Goal: Navigation & Orientation: Find specific page/section

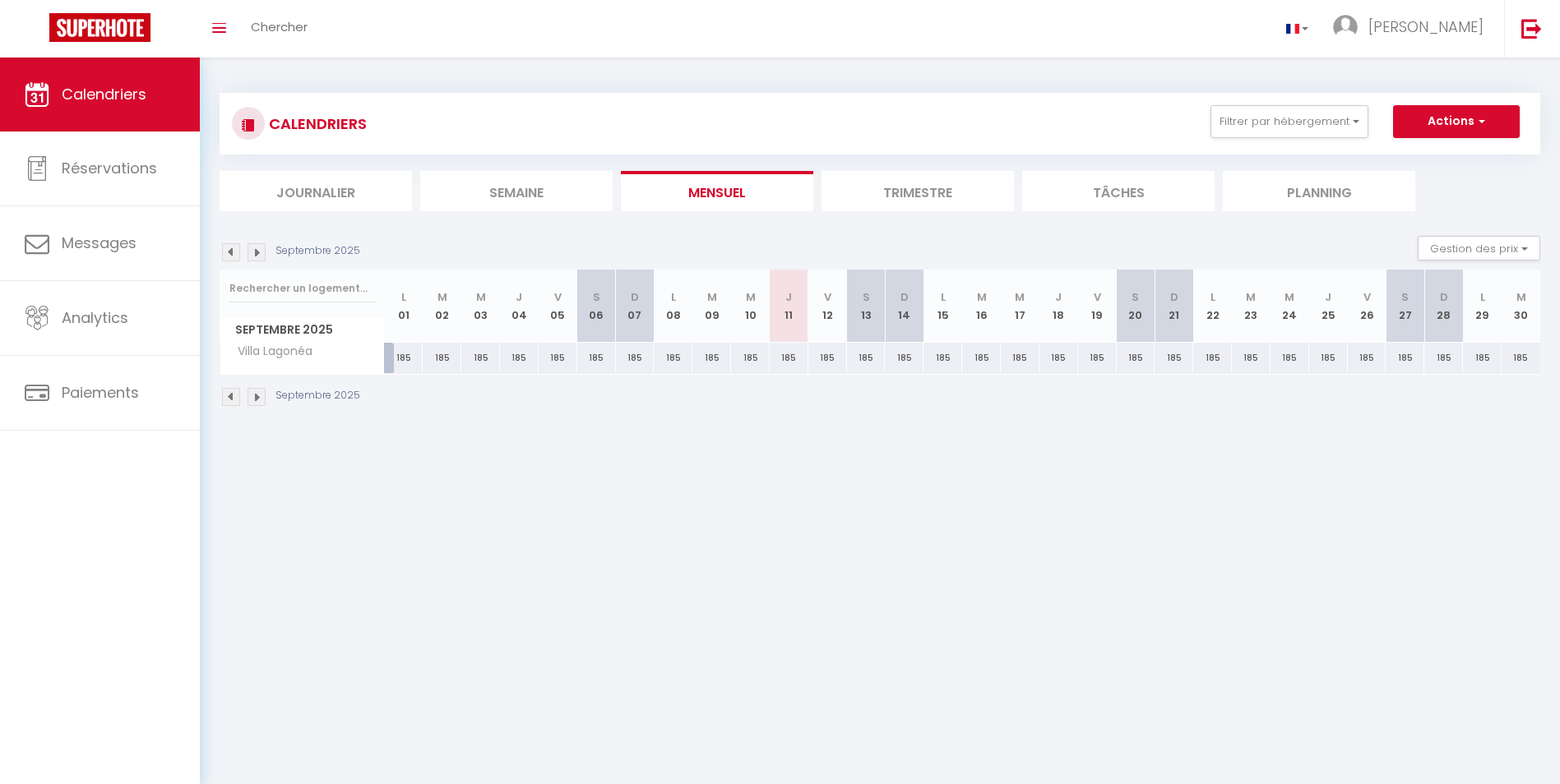
click at [261, 397] on img at bounding box center [257, 398] width 18 height 18
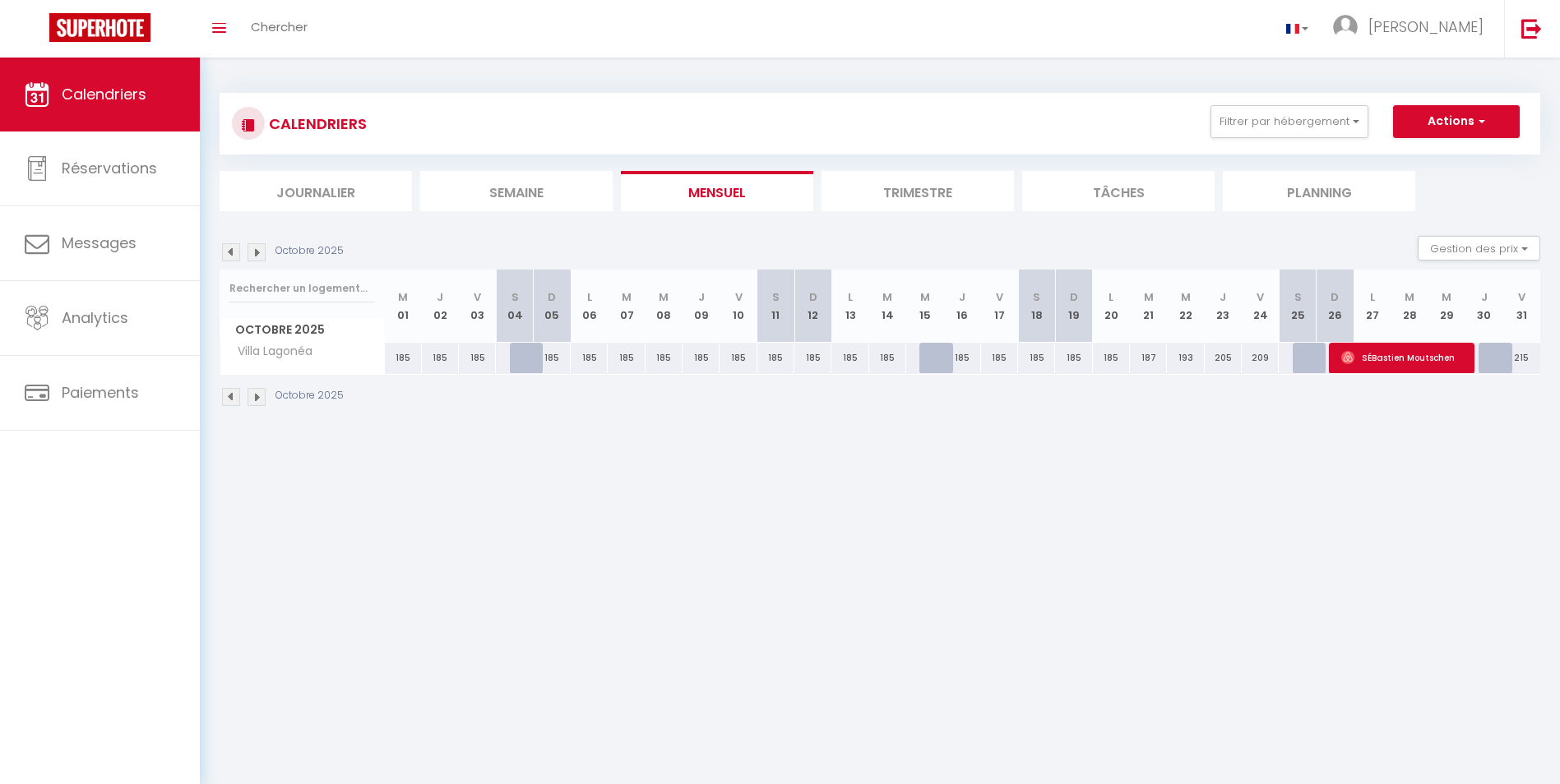
click at [261, 397] on img at bounding box center [257, 398] width 18 height 18
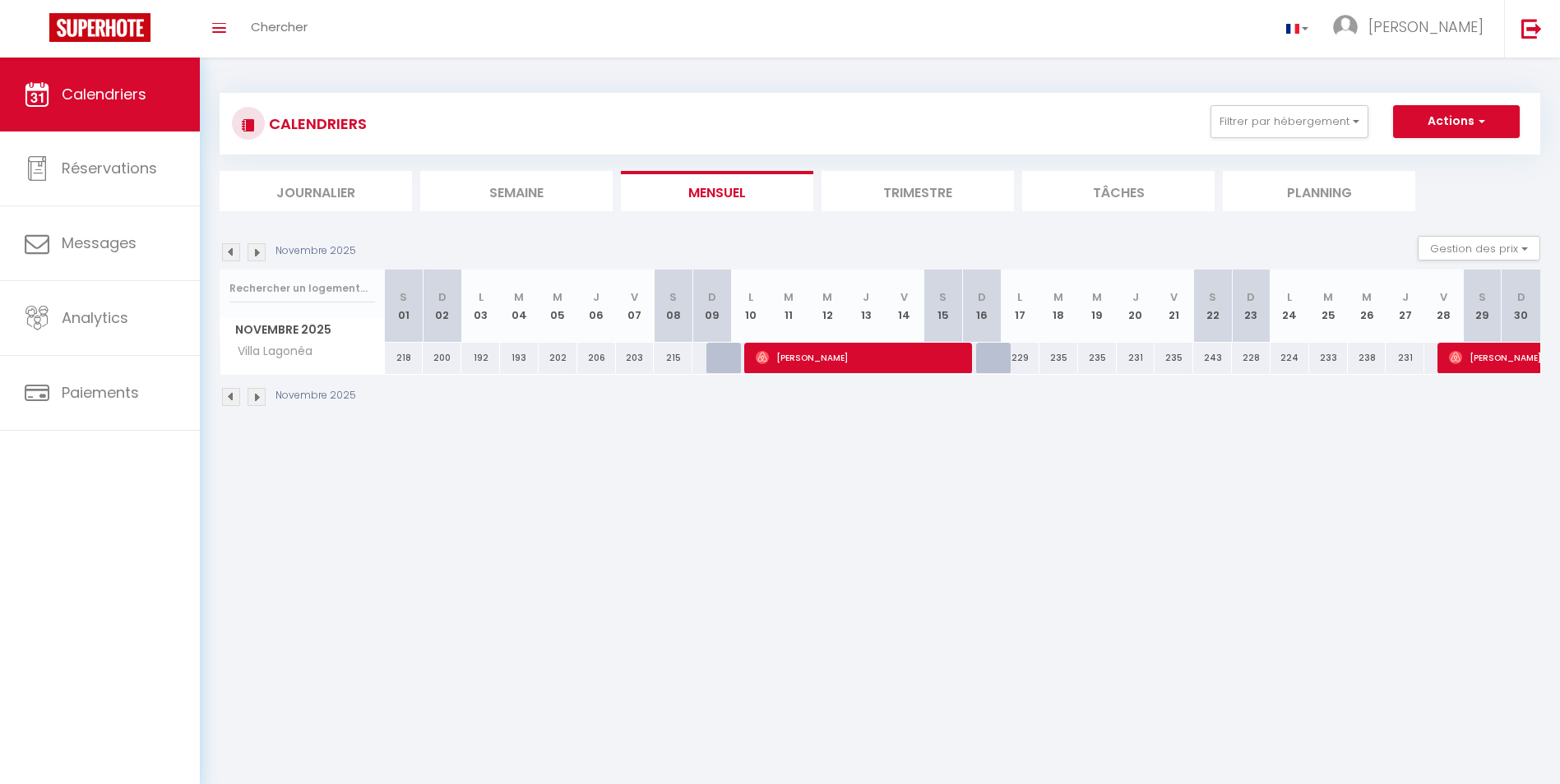
click at [261, 397] on img at bounding box center [257, 398] width 18 height 18
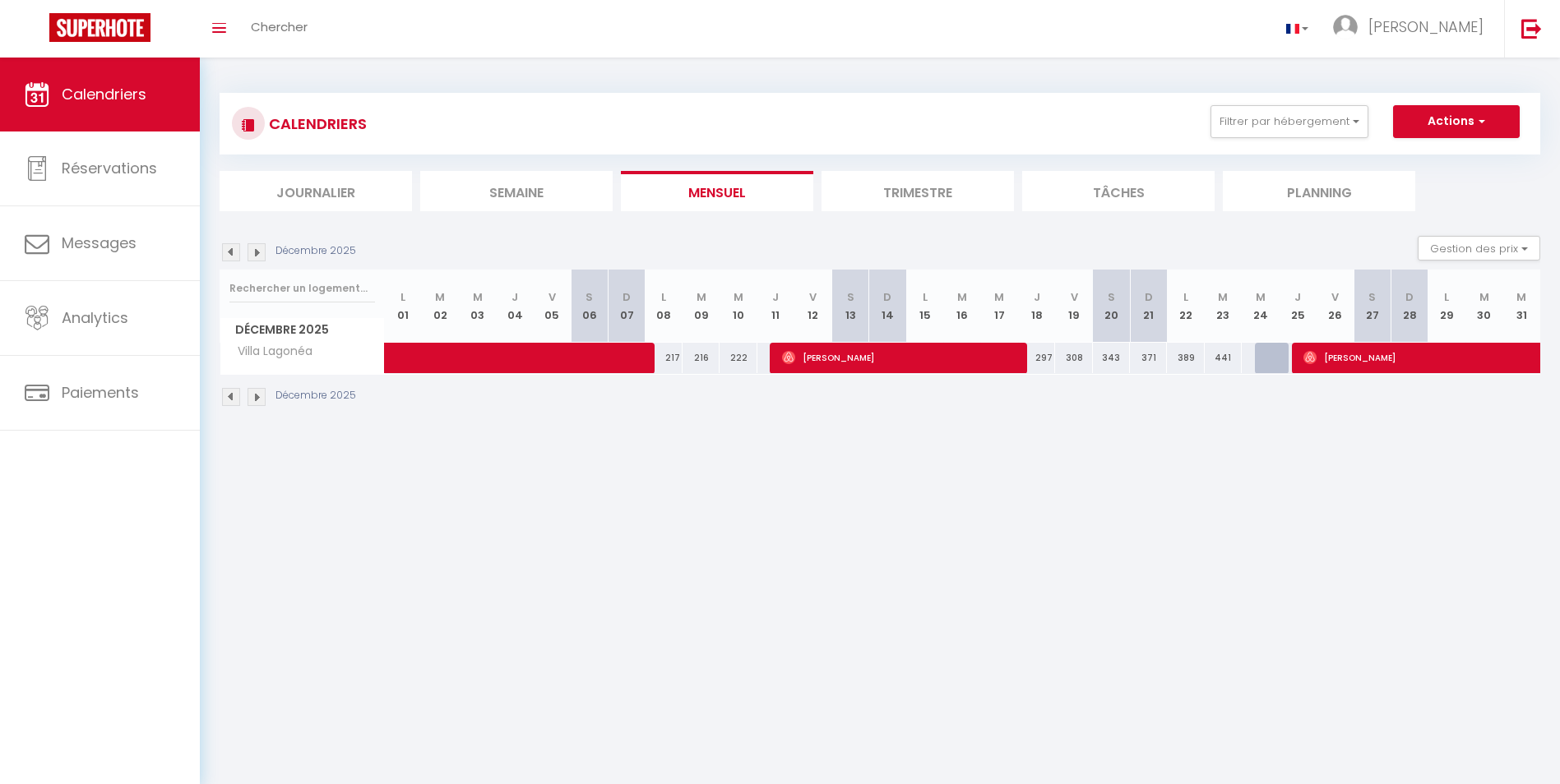
click at [261, 397] on img at bounding box center [257, 398] width 18 height 18
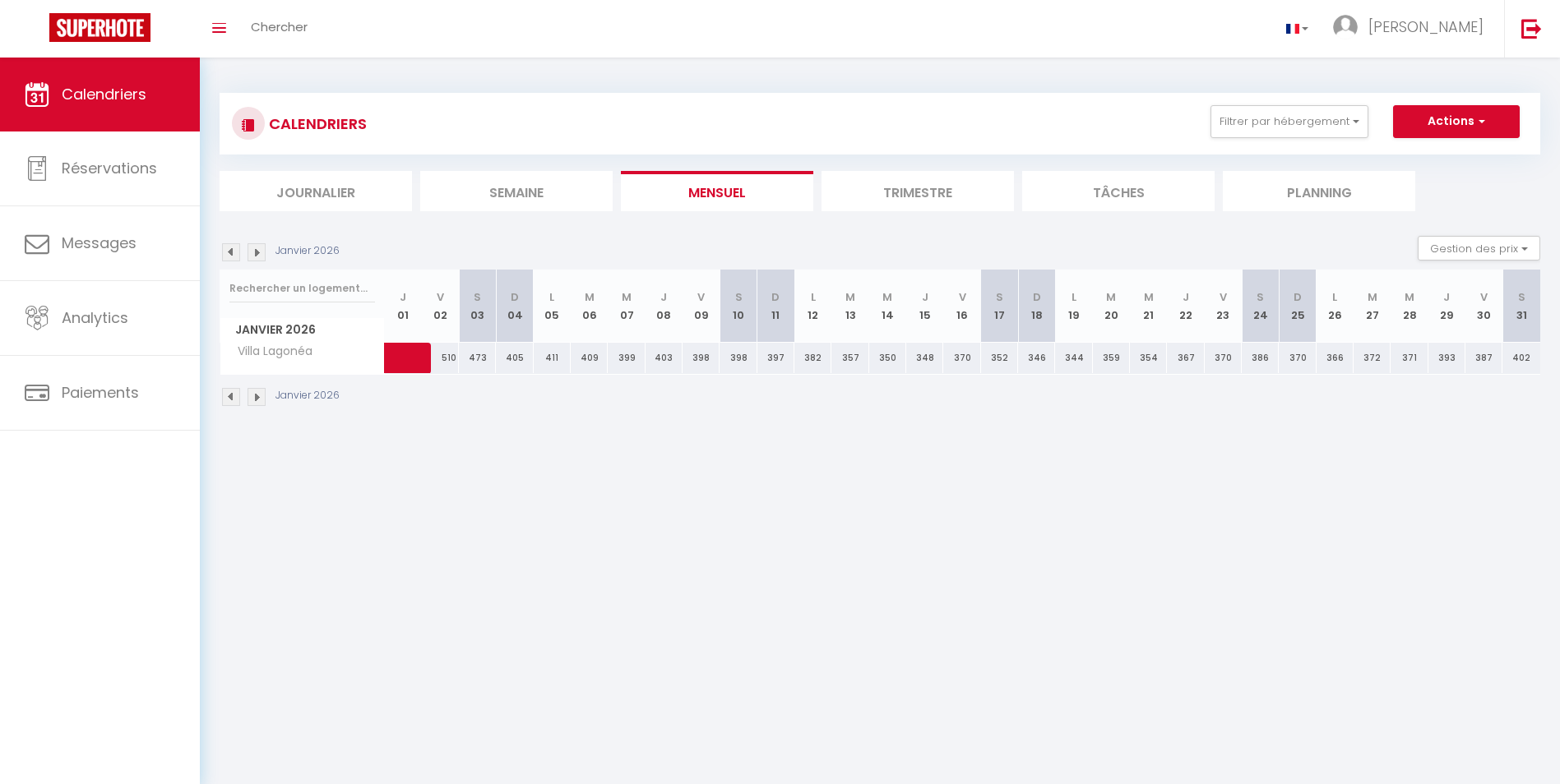
click at [257, 396] on img at bounding box center [257, 398] width 18 height 18
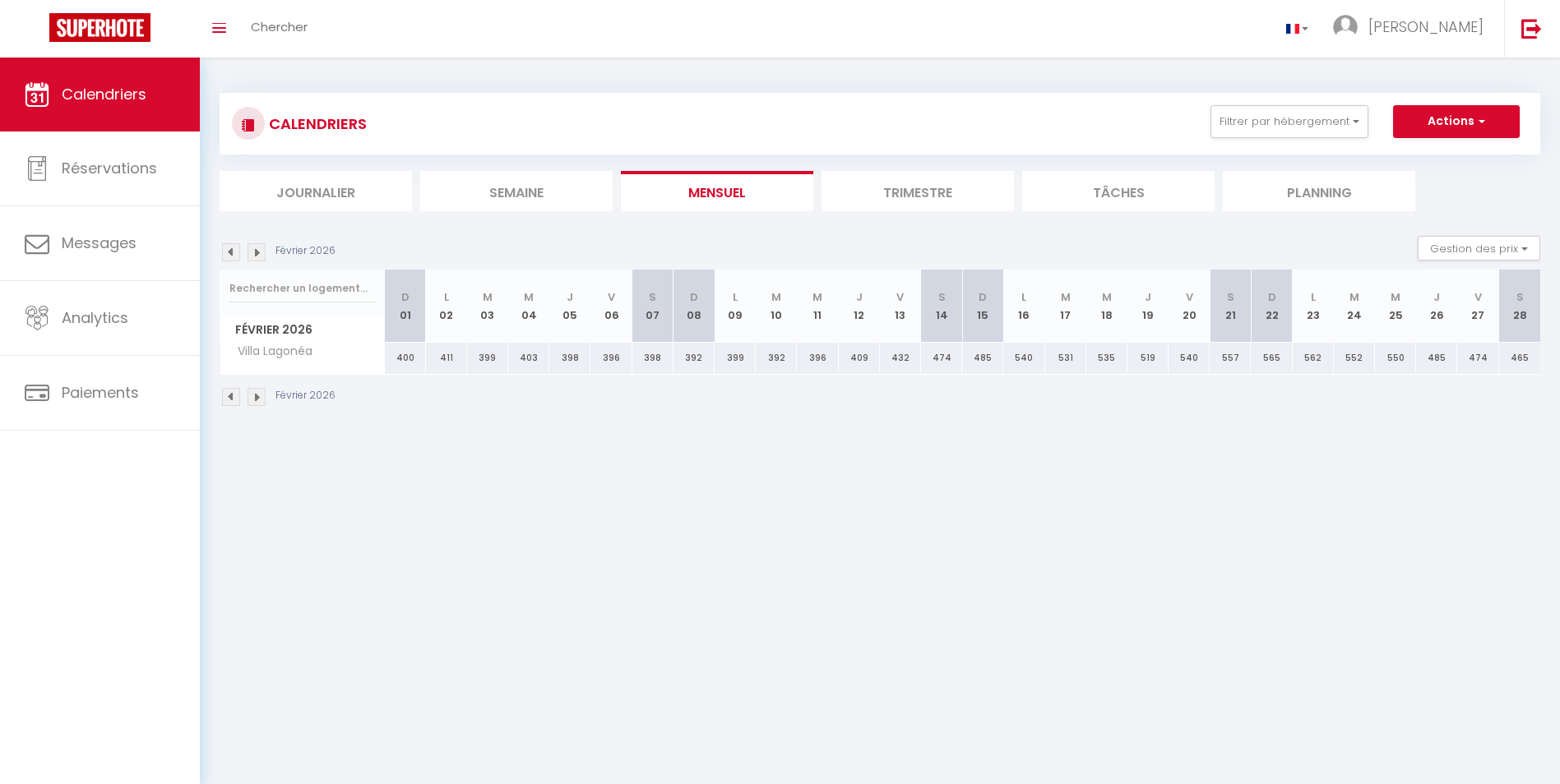
click at [230, 398] on img at bounding box center [231, 398] width 18 height 18
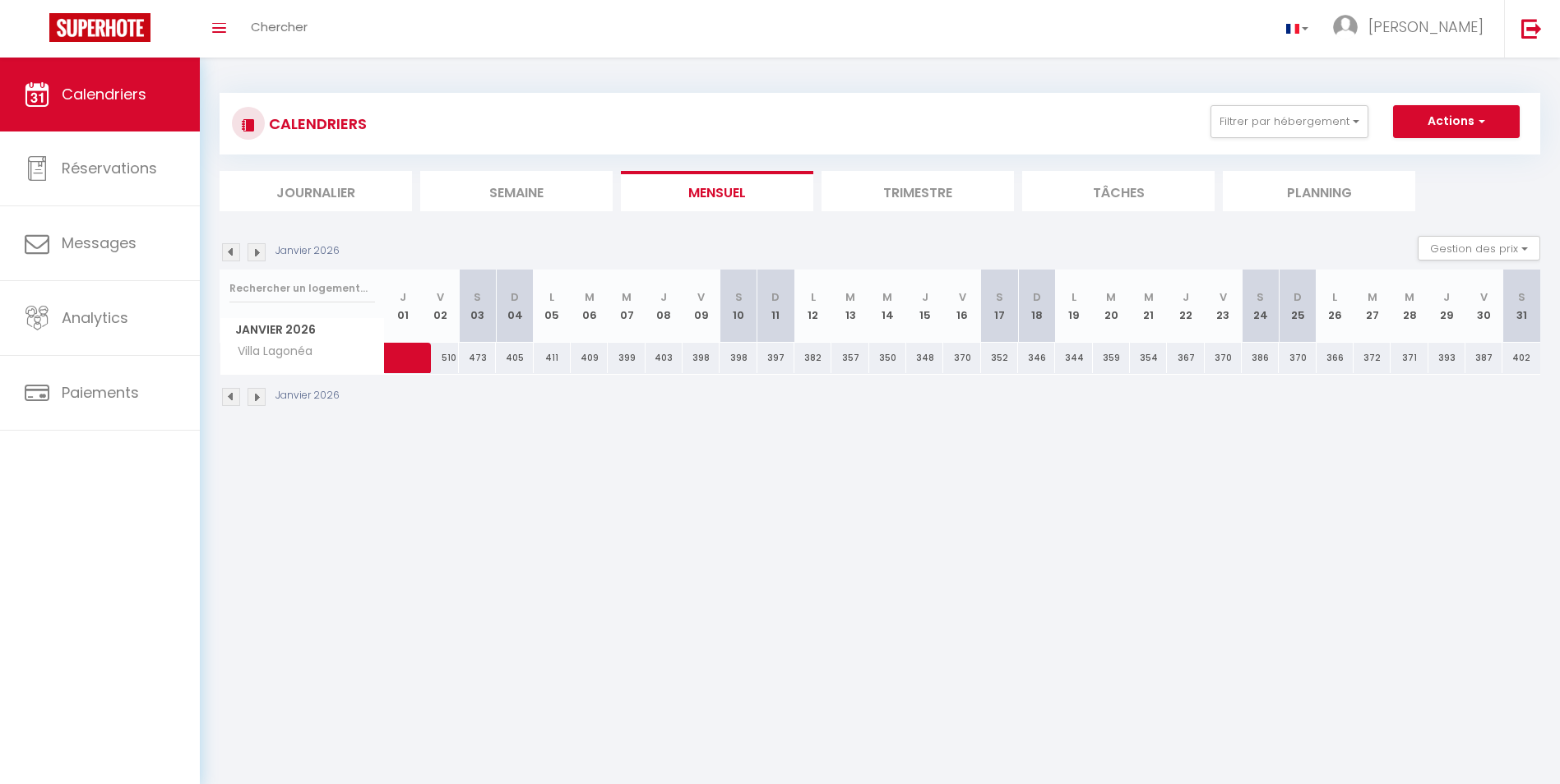
click at [230, 398] on img at bounding box center [231, 398] width 18 height 18
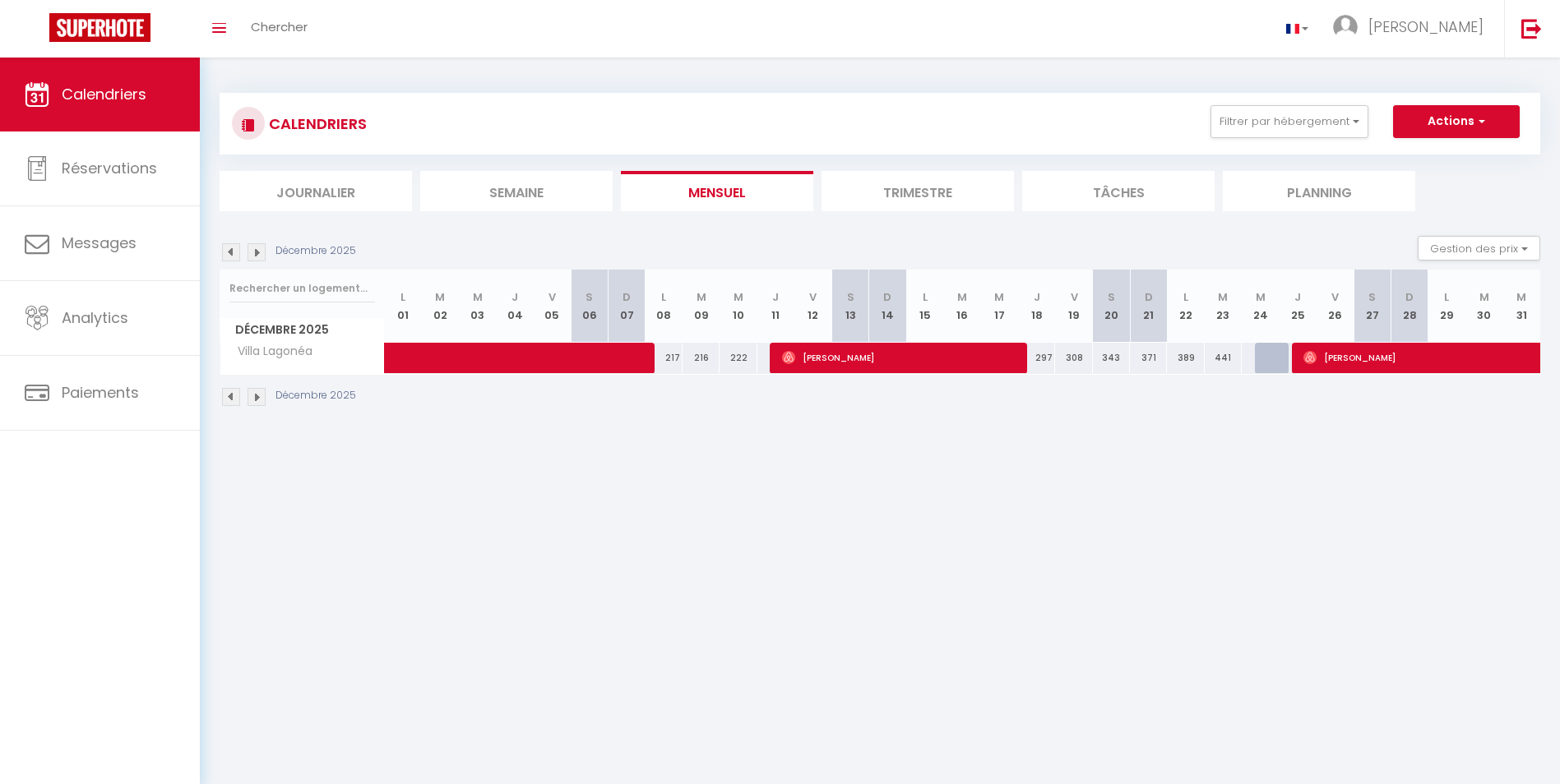
click at [230, 398] on img at bounding box center [231, 398] width 18 height 18
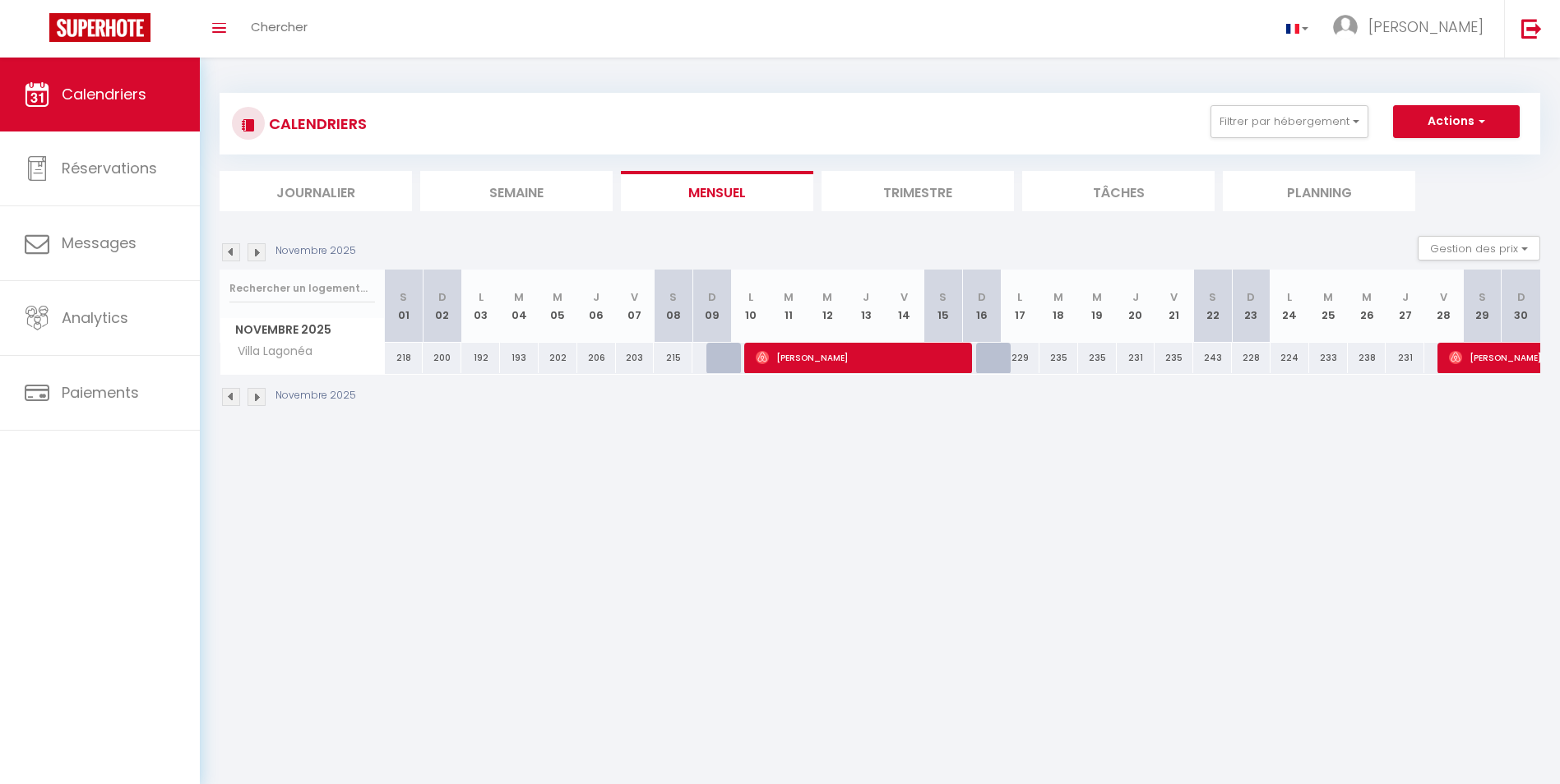
click at [260, 392] on img at bounding box center [257, 398] width 18 height 18
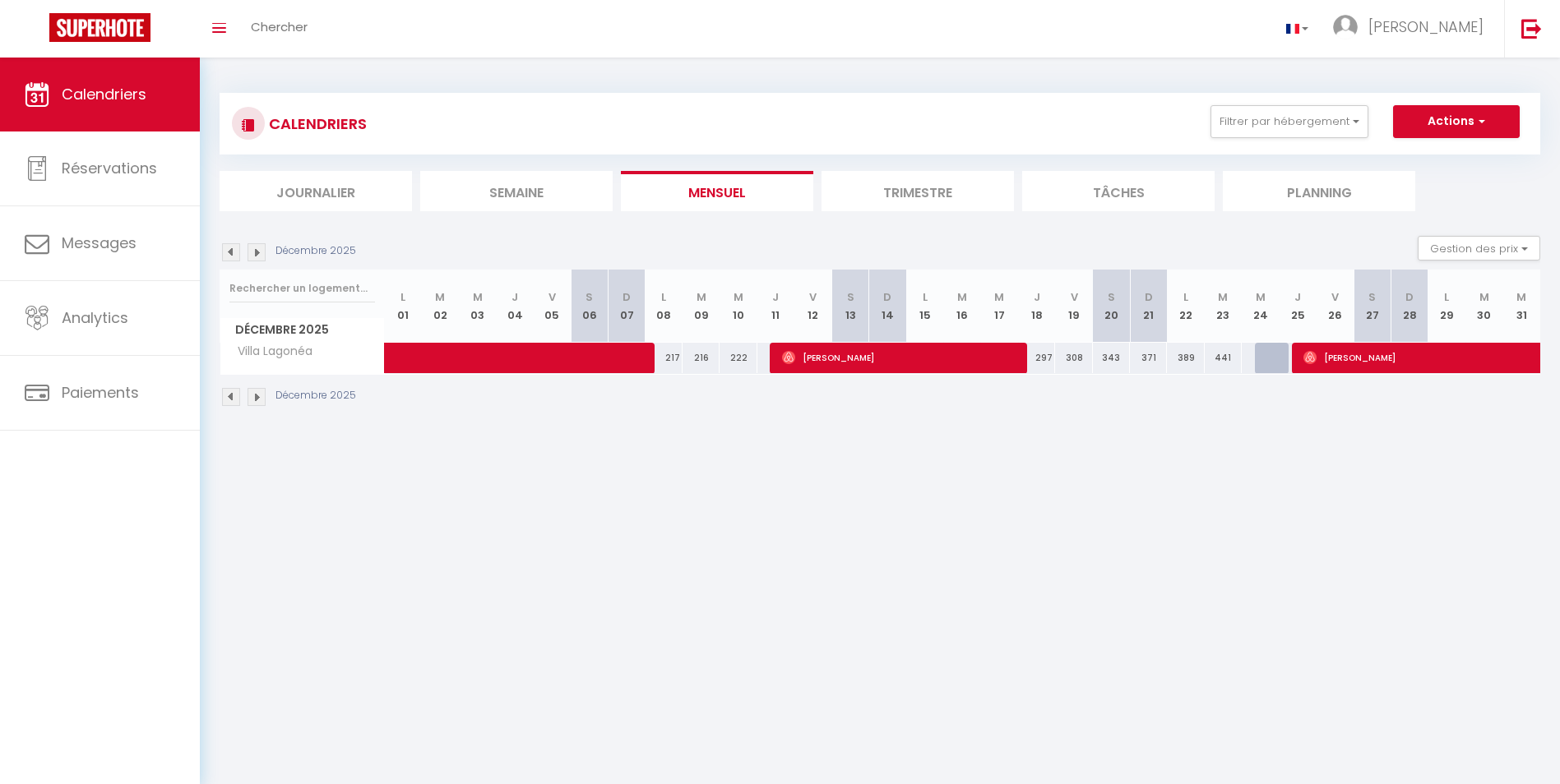
click at [260, 392] on img at bounding box center [257, 398] width 18 height 18
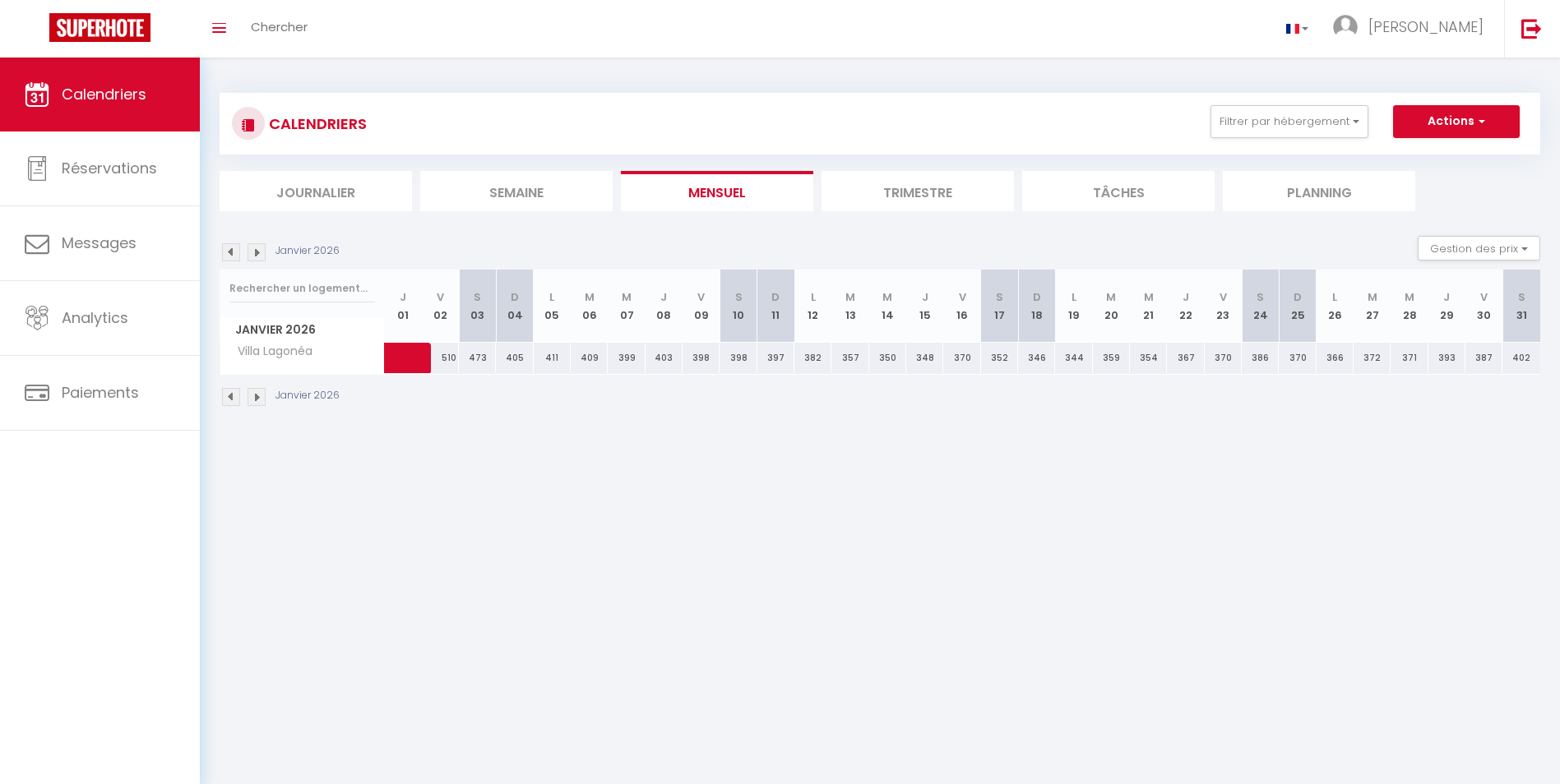
click at [260, 392] on img at bounding box center [257, 398] width 18 height 18
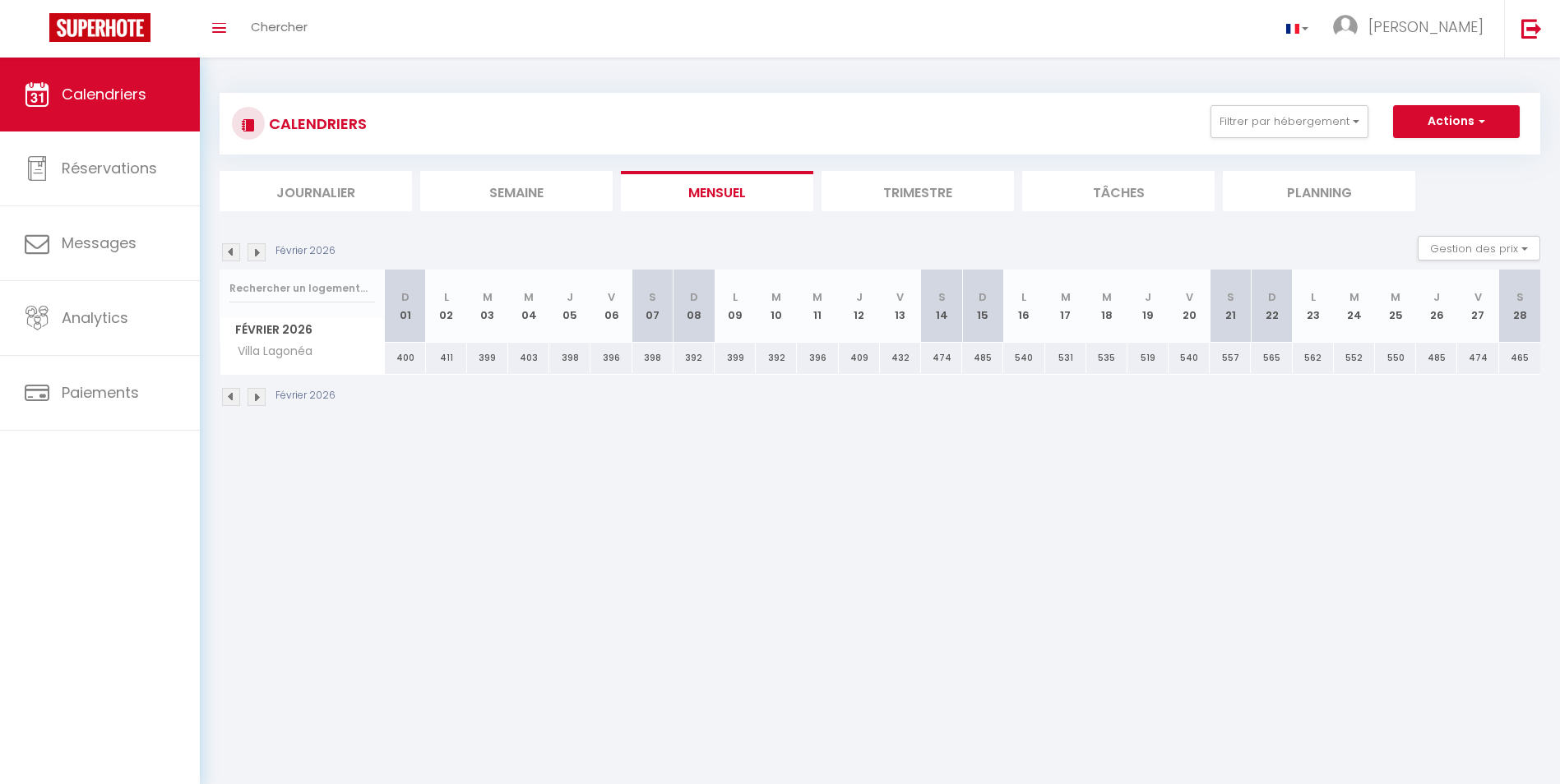
click at [260, 392] on img at bounding box center [257, 398] width 18 height 18
